Goal: Check status: Check status

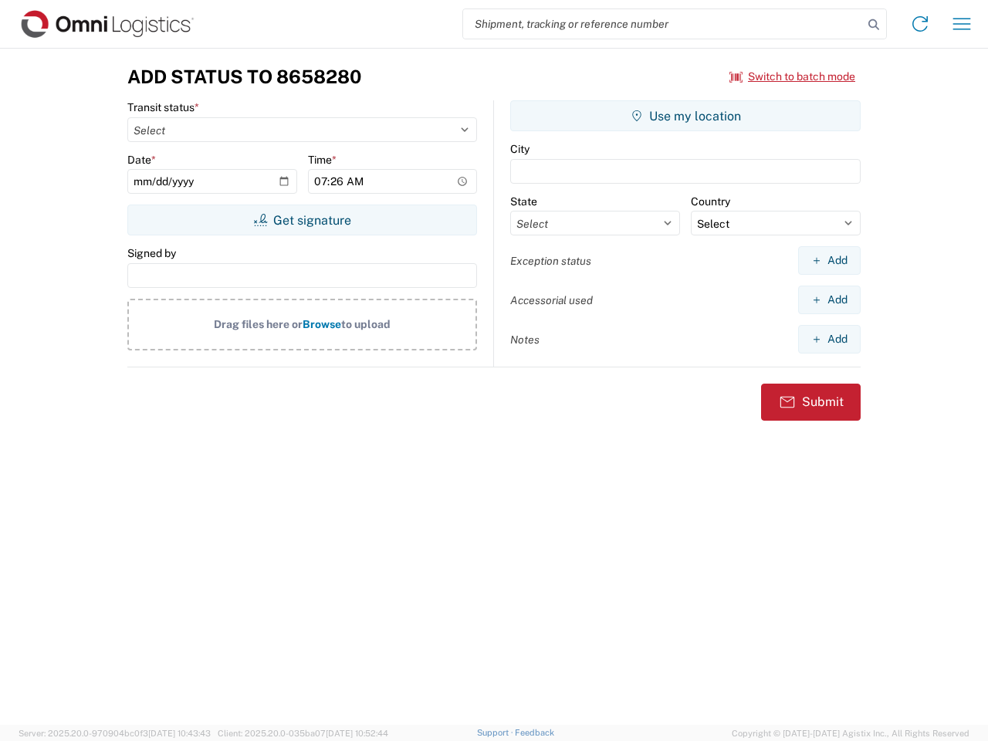
click at [663, 24] on input "search" at bounding box center [663, 23] width 400 height 29
click at [873, 25] on icon at bounding box center [874, 25] width 22 height 22
click at [920, 24] on icon at bounding box center [919, 24] width 25 height 25
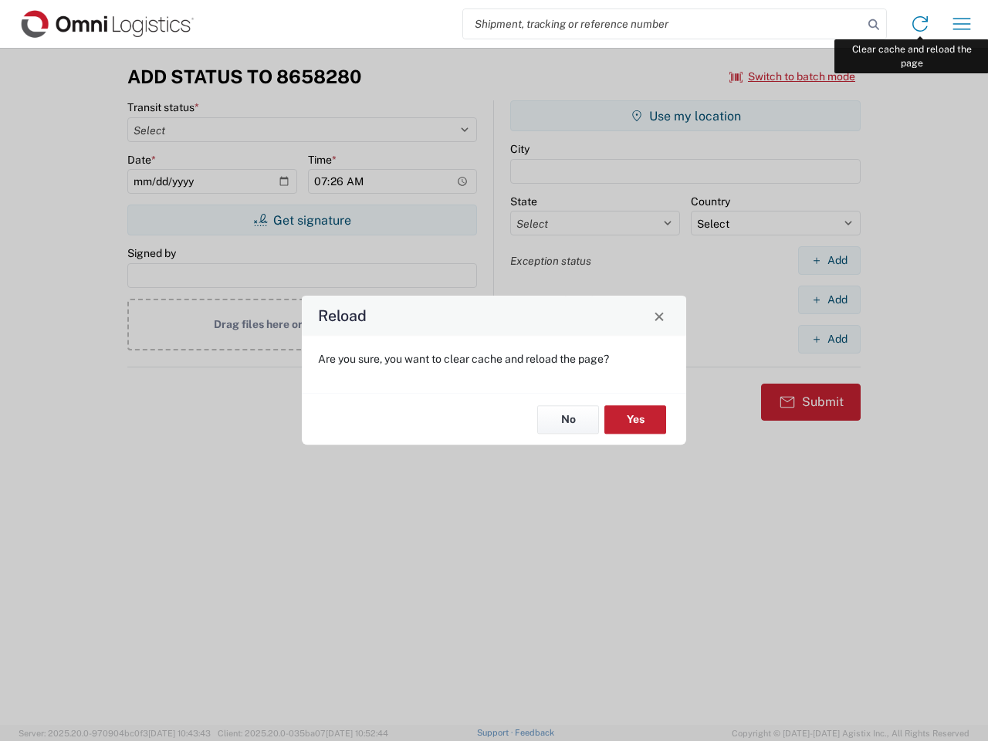
click at [961, 24] on div "Reload Are you sure, you want to clear cache and reload the page? No Yes" at bounding box center [494, 370] width 988 height 741
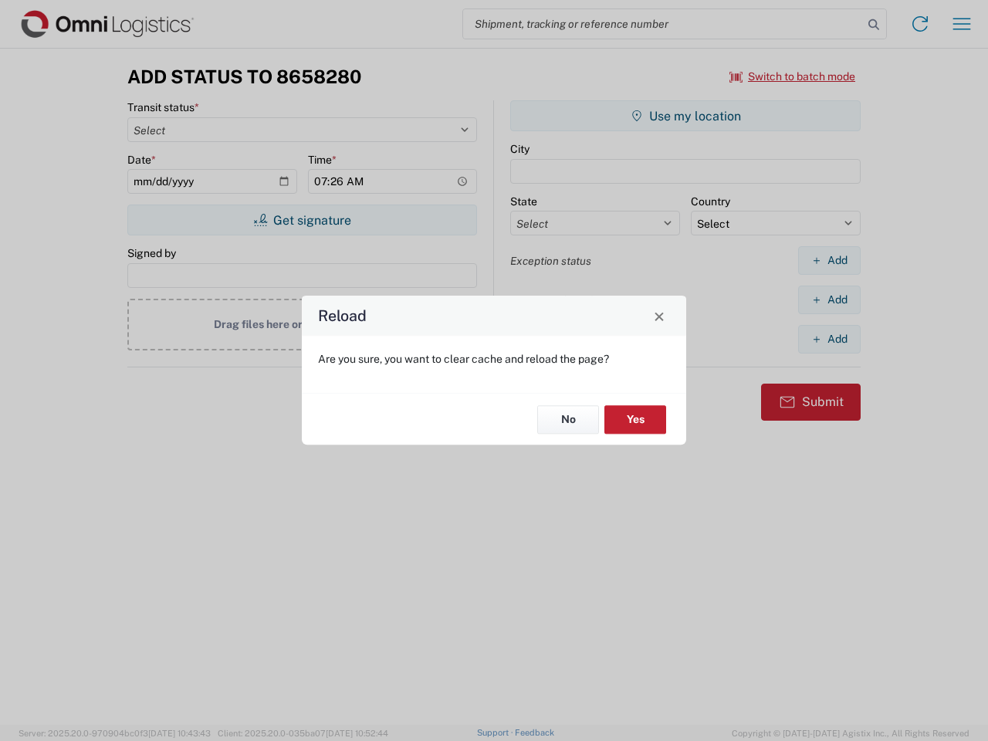
click at [792, 76] on div "Reload Are you sure, you want to clear cache and reload the page? No Yes" at bounding box center [494, 370] width 988 height 741
click at [302, 220] on div "Reload Are you sure, you want to clear cache and reload the page? No Yes" at bounding box center [494, 370] width 988 height 741
click at [685, 116] on div "Reload Are you sure, you want to clear cache and reload the page? No Yes" at bounding box center [494, 370] width 988 height 741
click at [829, 260] on div "Reload Are you sure, you want to clear cache and reload the page? No Yes" at bounding box center [494, 370] width 988 height 741
click at [829, 299] on div "Reload Are you sure, you want to clear cache and reload the page? No Yes" at bounding box center [494, 370] width 988 height 741
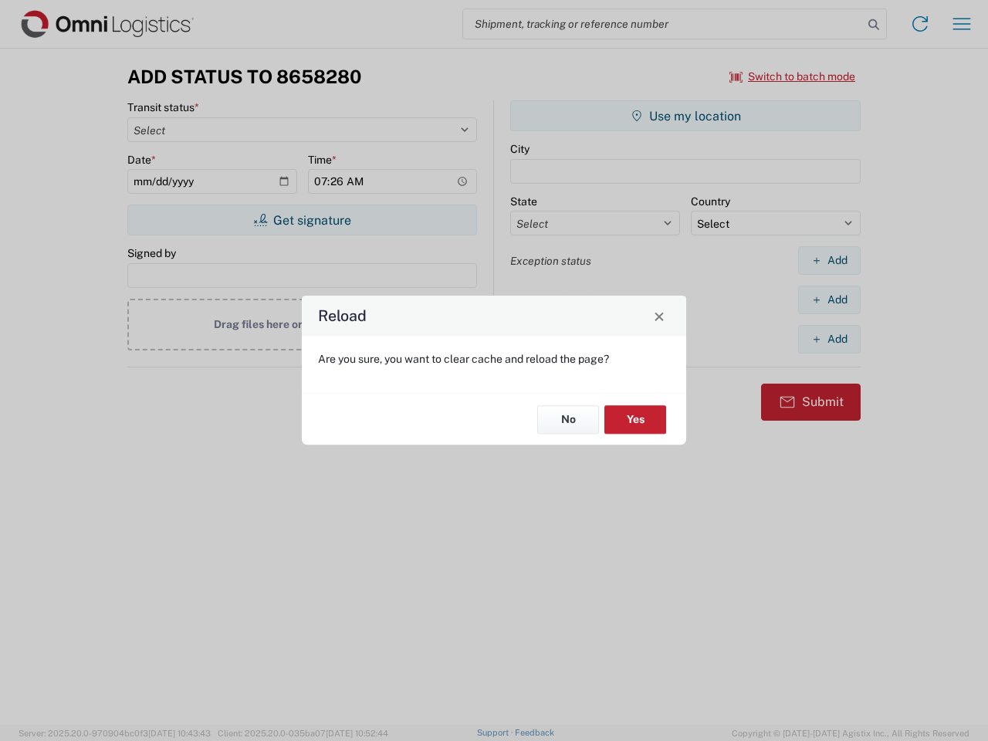
click at [829, 339] on div "Reload Are you sure, you want to clear cache and reload the page? No Yes" at bounding box center [494, 370] width 988 height 741
